Goal: Transaction & Acquisition: Purchase product/service

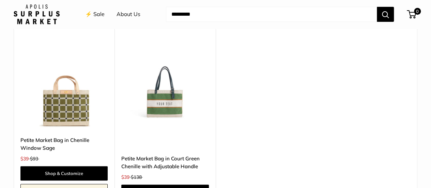
scroll to position [1431, 0]
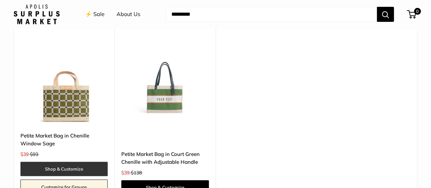
click at [62, 162] on link "Shop & Customize" at bounding box center [63, 169] width 87 height 14
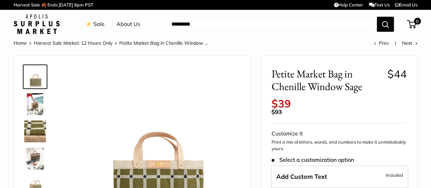
click at [31, 104] on img at bounding box center [35, 104] width 22 height 22
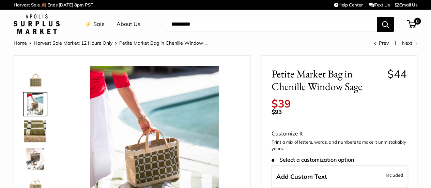
click at [27, 131] on img at bounding box center [35, 131] width 22 height 22
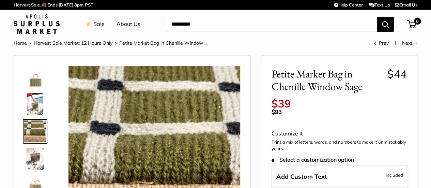
click at [345, 101] on td at bounding box center [349, 106] width 116 height 16
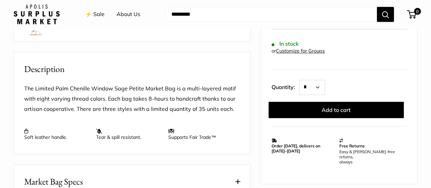
scroll to position [239, 0]
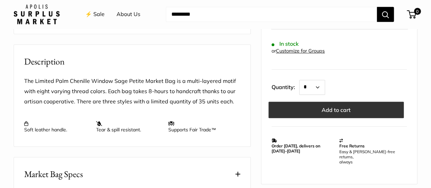
click at [338, 110] on button "Add to cart" at bounding box center [336, 109] width 135 height 16
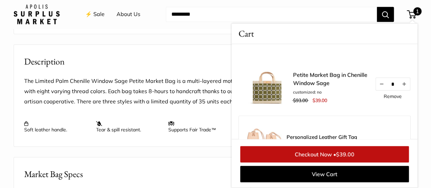
scroll to position [239, 0]
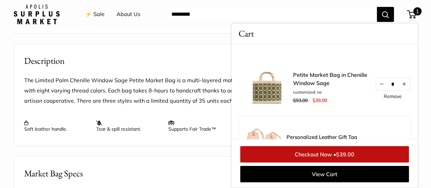
click at [408, 12] on div "1 Cart" at bounding box center [412, 14] width 9 height 8
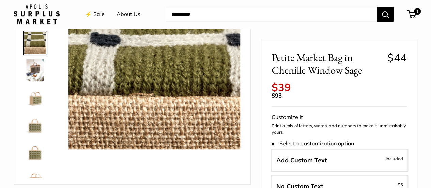
scroll to position [0, 0]
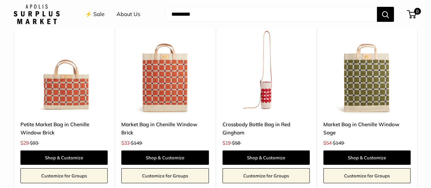
scroll to position [1261, 0]
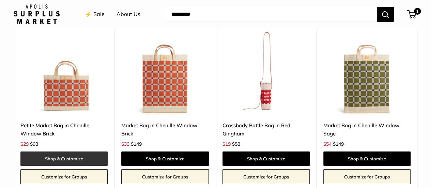
click at [59, 151] on link "Shop & Customize" at bounding box center [63, 158] width 87 height 14
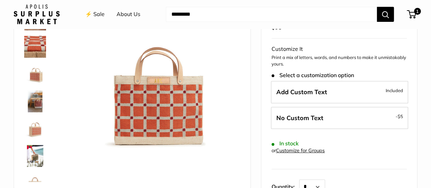
scroll to position [102, 0]
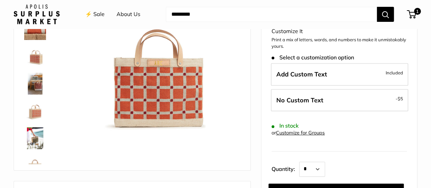
click at [32, 141] on img at bounding box center [35, 138] width 22 height 22
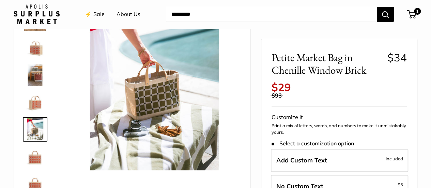
scroll to position [0, 0]
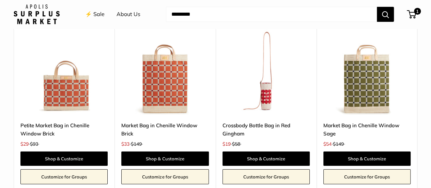
click at [0, 0] on img at bounding box center [0, 0] width 0 height 0
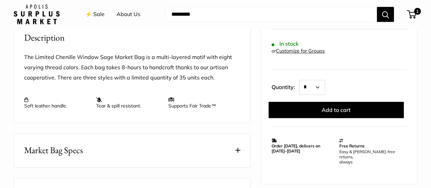
scroll to position [307, 0]
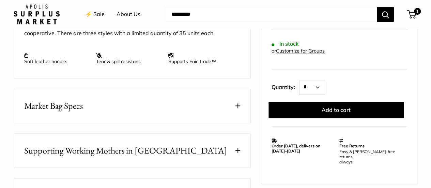
click at [238, 106] on span at bounding box center [237, 105] width 5 height 5
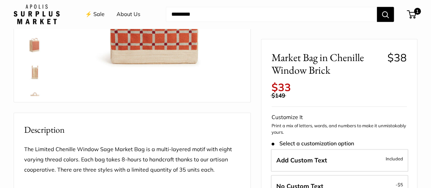
scroll to position [68, 0]
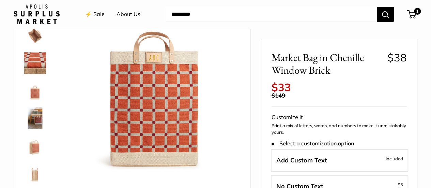
click at [35, 116] on img at bounding box center [35, 118] width 22 height 22
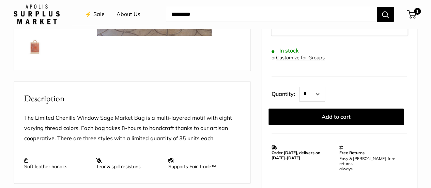
scroll to position [239, 0]
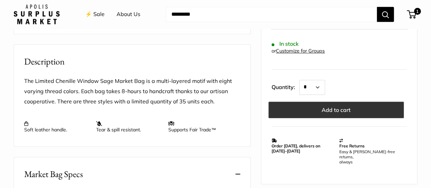
click at [322, 107] on button "Add to cart" at bounding box center [336, 109] width 135 height 16
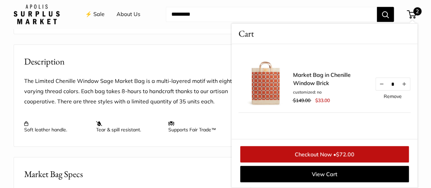
click at [170, 75] on div "The Limited Chenille Window Sage Market Bag is a multi-layered motif with eight…" at bounding box center [132, 107] width 237 height 78
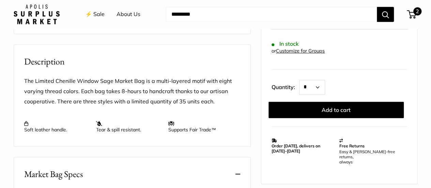
click at [413, 11] on span "2" at bounding box center [417, 11] width 8 height 8
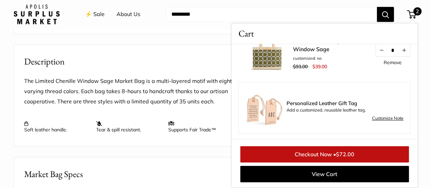
scroll to position [68, 0]
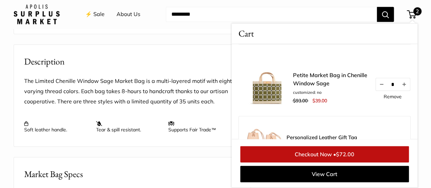
click at [387, 97] on link "Remove" at bounding box center [393, 96] width 18 height 5
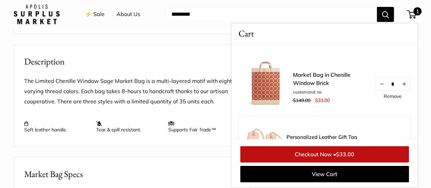
scroll to position [35, 0]
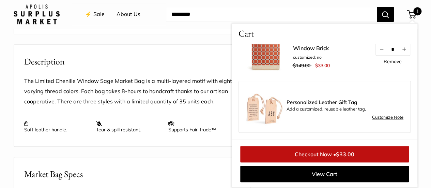
click at [329, 105] on span "Personalized Leather Gift Tag" at bounding box center [345, 102] width 117 height 5
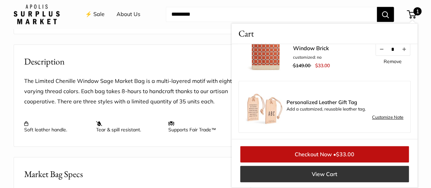
click at [335, 171] on link "View Cart" at bounding box center [324, 174] width 169 height 16
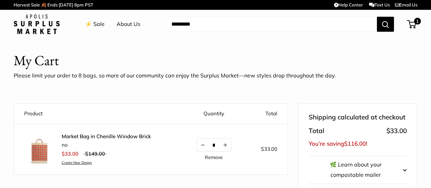
click at [101, 25] on link "⚡️ Sale" at bounding box center [94, 24] width 19 height 10
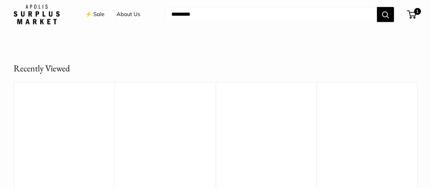
scroll to position [1840, 0]
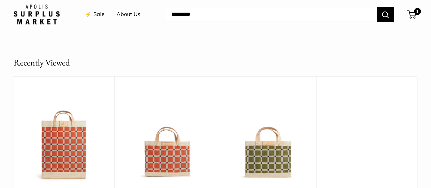
click at [0, 0] on img at bounding box center [0, 0] width 0 height 0
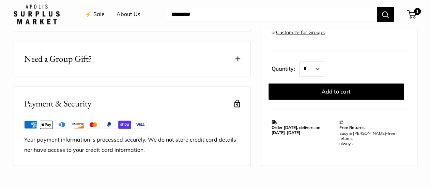
scroll to position [375, 0]
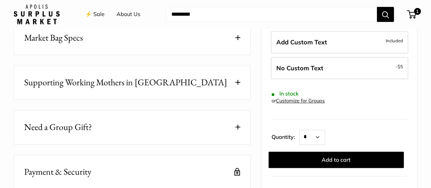
click at [186, 39] on button "Market Bag Specs" at bounding box center [132, 38] width 237 height 34
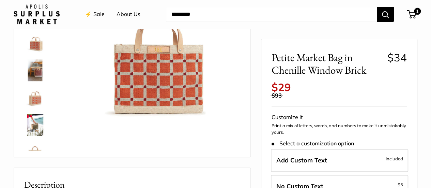
scroll to position [102, 0]
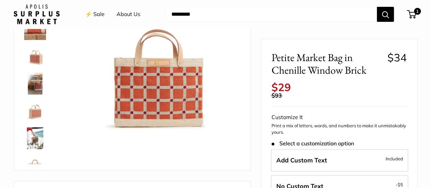
click at [33, 83] on img at bounding box center [35, 84] width 22 height 22
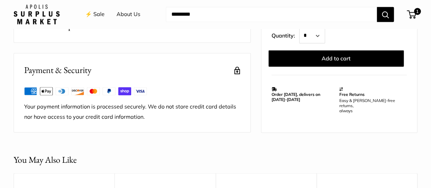
scroll to position [682, 0]
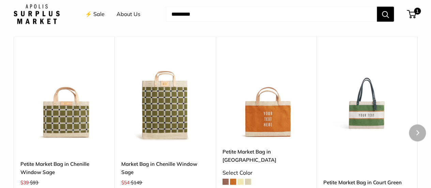
click at [0, 0] on img at bounding box center [0, 0] width 0 height 0
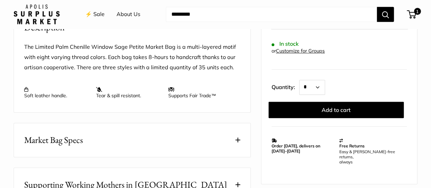
scroll to position [375, 0]
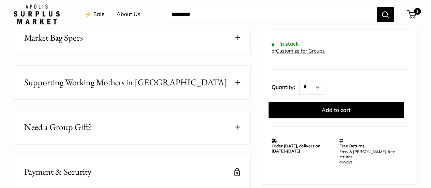
click at [239, 33] on button "Market Bag Specs" at bounding box center [132, 38] width 237 height 34
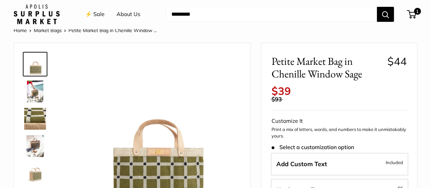
scroll to position [0, 0]
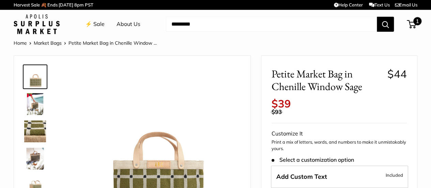
click at [413, 20] on span "1" at bounding box center [417, 21] width 8 height 8
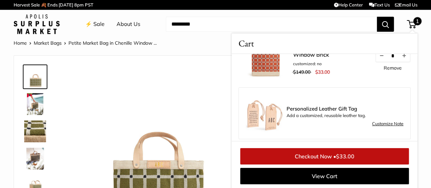
scroll to position [42, 0]
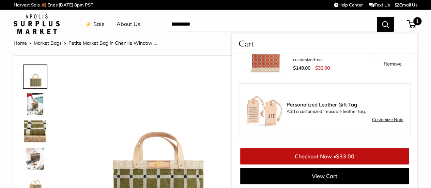
click at [326, 160] on link "Checkout Now • $33.00" at bounding box center [324, 156] width 169 height 16
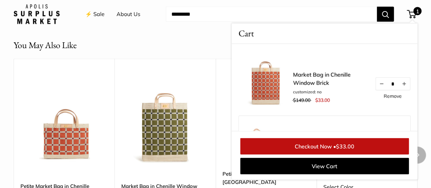
scroll to position [682, 0]
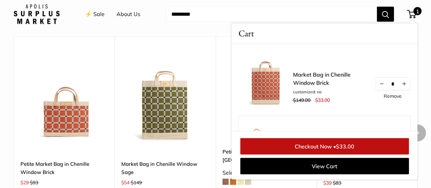
click at [0, 0] on img at bounding box center [0, 0] width 0 height 0
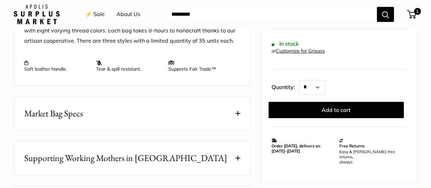
scroll to position [307, 0]
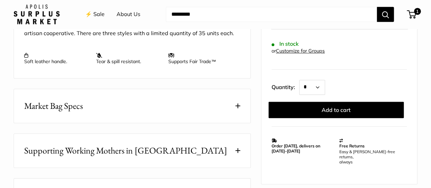
click at [231, 104] on button "Market Bag Specs" at bounding box center [132, 106] width 237 height 34
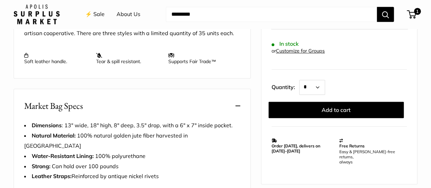
click at [231, 103] on button "Market Bag Specs" at bounding box center [132, 106] width 237 height 34
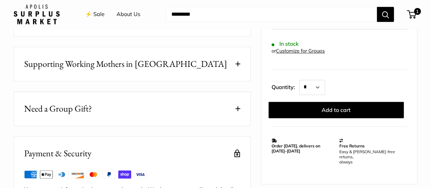
scroll to position [409, 0]
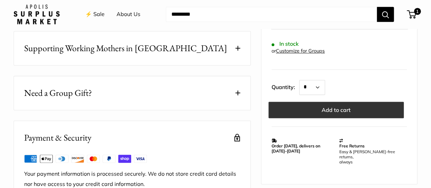
click at [314, 108] on button "Add to cart" at bounding box center [336, 109] width 135 height 16
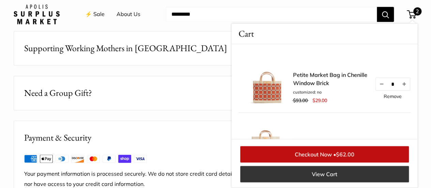
click at [320, 176] on link "View Cart" at bounding box center [324, 174] width 169 height 16
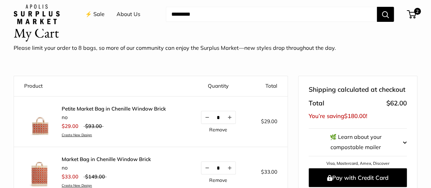
scroll to position [34, 0]
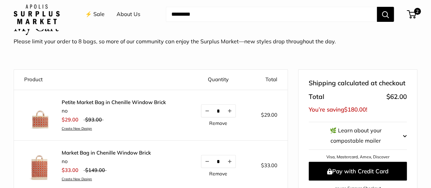
click at [106, 101] on link "Petite Market Bag in Chenille Window Brick" at bounding box center [114, 102] width 104 height 7
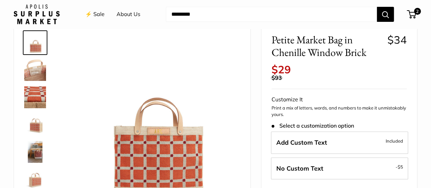
scroll to position [102, 0]
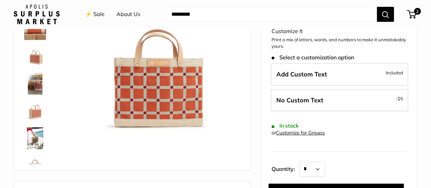
click at [36, 84] on img at bounding box center [35, 84] width 22 height 22
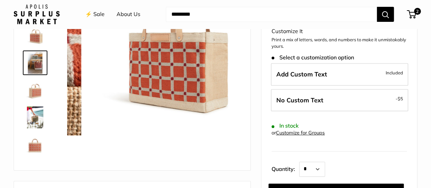
scroll to position [21, 0]
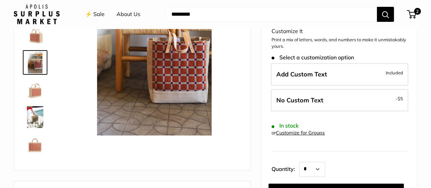
click at [39, 116] on img at bounding box center [35, 117] width 22 height 22
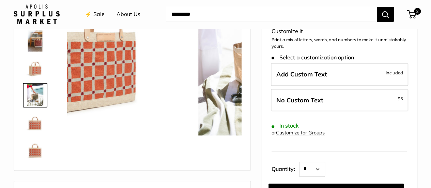
scroll to position [44, 0]
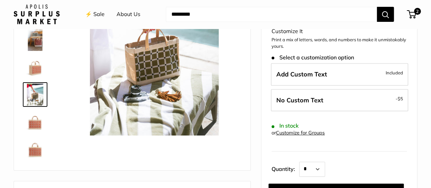
click at [35, 131] on img at bounding box center [35, 122] width 22 height 22
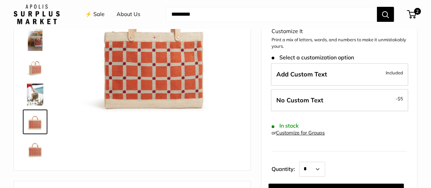
click at [38, 150] on img at bounding box center [35, 149] width 22 height 22
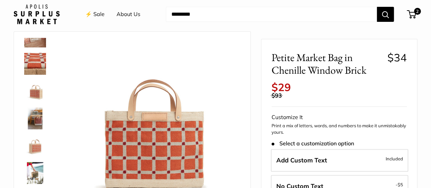
scroll to position [0, 0]
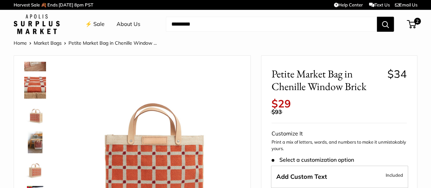
click at [35, 22] on img at bounding box center [37, 24] width 46 height 20
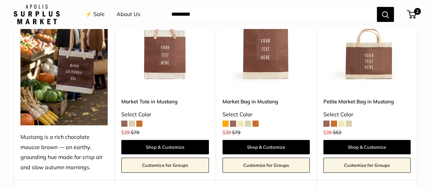
scroll to position [307, 0]
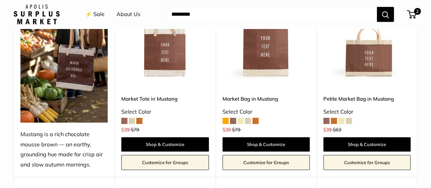
click at [0, 0] on img at bounding box center [0, 0] width 0 height 0
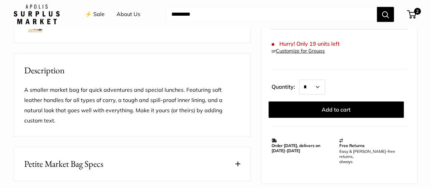
scroll to position [273, 0]
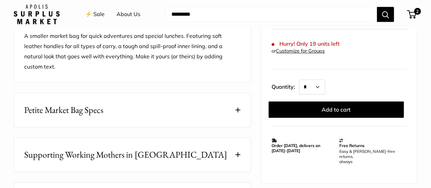
click at [236, 104] on button "Petite Market Bag Specs" at bounding box center [132, 110] width 237 height 34
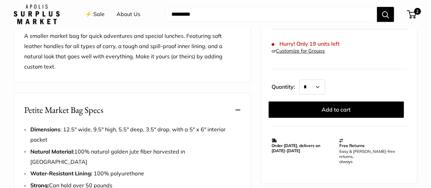
click at [236, 104] on button "Petite Market Bag Specs" at bounding box center [132, 110] width 237 height 34
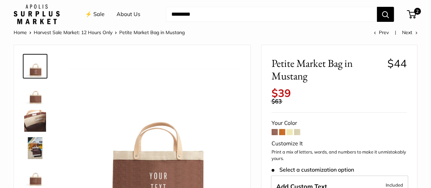
scroll to position [0, 0]
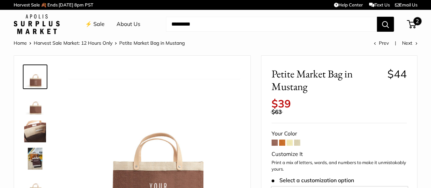
click at [408, 22] on div "2 Cart" at bounding box center [412, 24] width 9 height 8
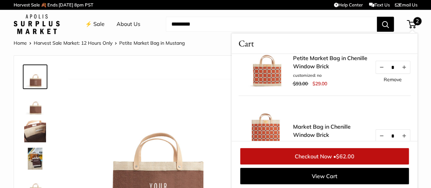
scroll to position [34, 0]
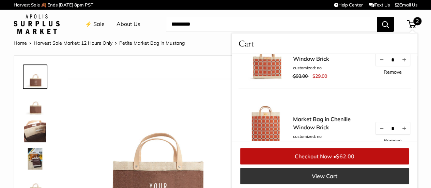
click at [316, 173] on link "View Cart" at bounding box center [324, 176] width 169 height 16
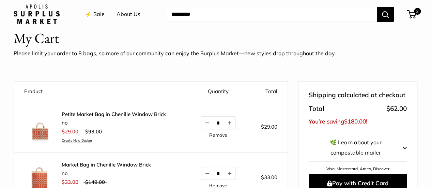
scroll to position [34, 0]
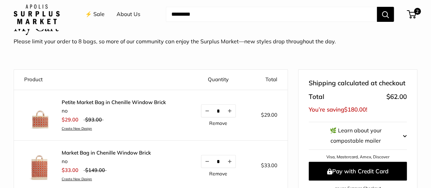
click at [123, 102] on link "Petite Market Bag in Chenille Window Brick" at bounding box center [114, 102] width 104 height 7
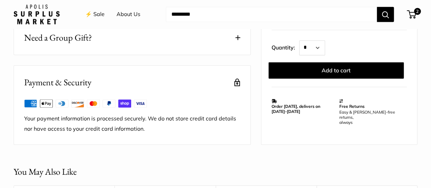
scroll to position [273, 0]
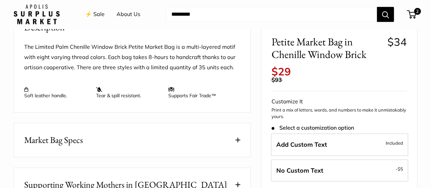
click at [98, 14] on link "⚡️ Sale" at bounding box center [94, 14] width 19 height 10
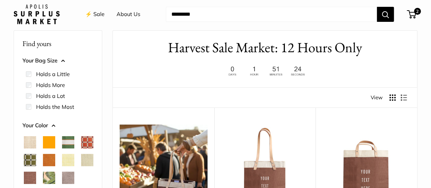
scroll to position [34, 0]
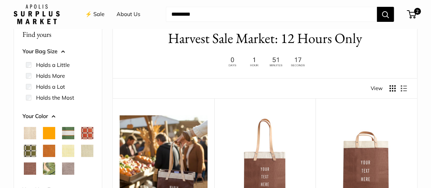
click at [49, 137] on span "Orange" at bounding box center [49, 133] width 12 height 12
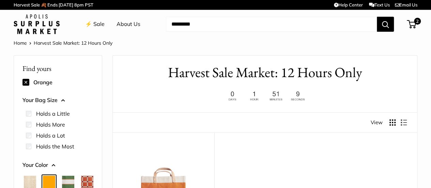
click at [98, 25] on link "⚡️ Sale" at bounding box center [94, 24] width 19 height 10
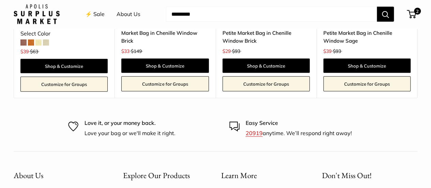
scroll to position [1874, 0]
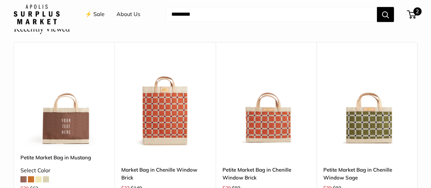
click at [407, 14] on span "2" at bounding box center [411, 14] width 9 height 8
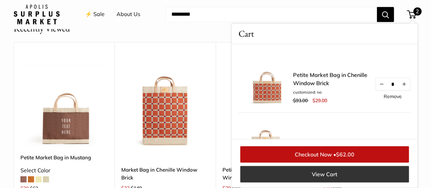
click at [332, 178] on link "View Cart" at bounding box center [324, 174] width 169 height 16
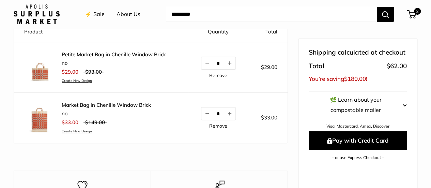
scroll to position [102, 0]
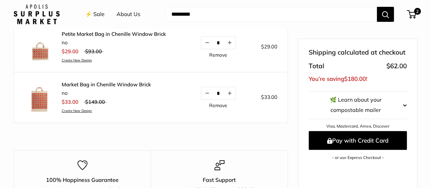
click at [209, 108] on link "Remove" at bounding box center [218, 105] width 18 height 5
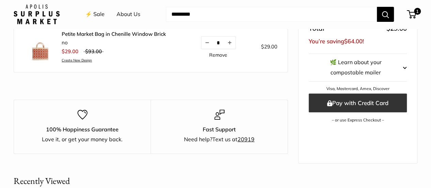
click at [326, 111] on button "Pay with Credit Card" at bounding box center [358, 102] width 98 height 19
